Goal: Find specific page/section: Find specific page/section

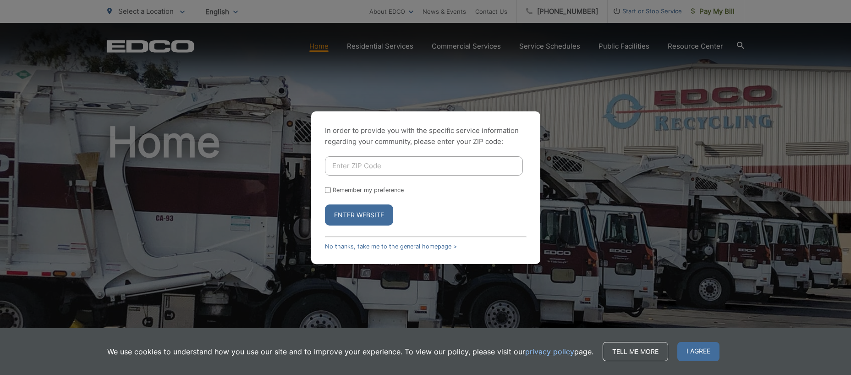
click at [352, 166] on input "Enter ZIP Code" at bounding box center [424, 165] width 198 height 19
type input "92019"
click at [325, 204] on button "Enter Website" at bounding box center [359, 214] width 68 height 21
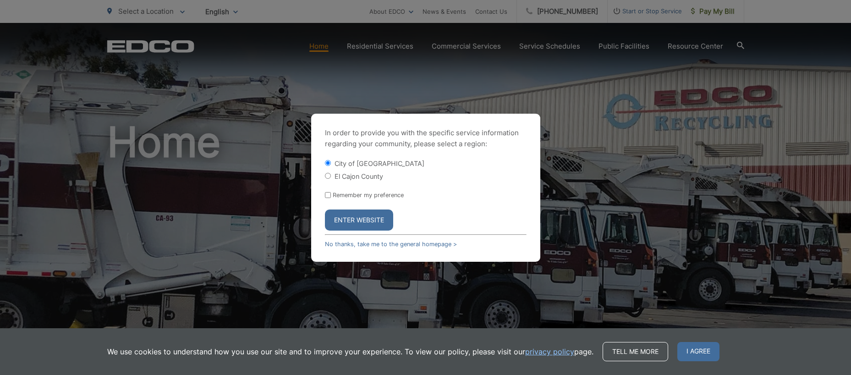
click at [381, 221] on button "Enter Website" at bounding box center [359, 219] width 68 height 21
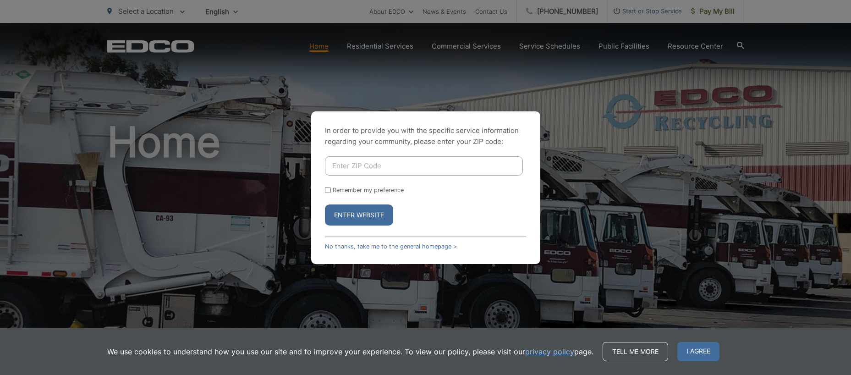
click at [385, 50] on div "In order to provide you with the specific service information regarding your co…" at bounding box center [425, 187] width 851 height 375
click at [321, 50] on div "In order to provide you with the specific service information regarding your co…" at bounding box center [425, 187] width 851 height 375
click at [330, 53] on div "In order to provide you with the specific service information regarding your co…" at bounding box center [425, 187] width 851 height 375
click at [342, 165] on input "Enter ZIP Code" at bounding box center [424, 165] width 198 height 19
type input "92019"
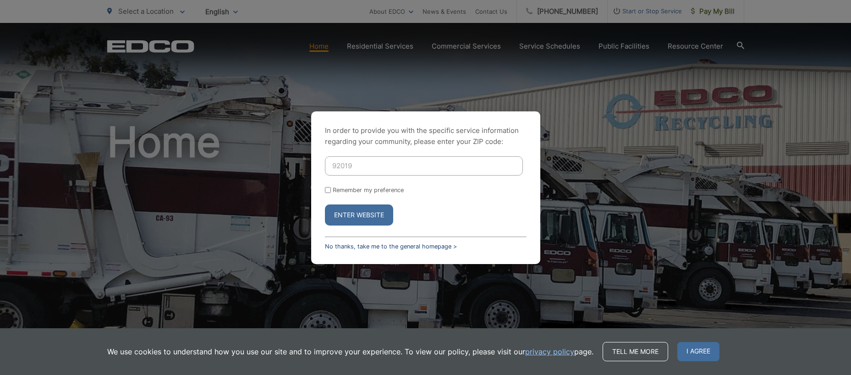
click at [397, 247] on link "No thanks, take me to the general homepage >" at bounding box center [391, 246] width 132 height 7
